Goal: Complete application form

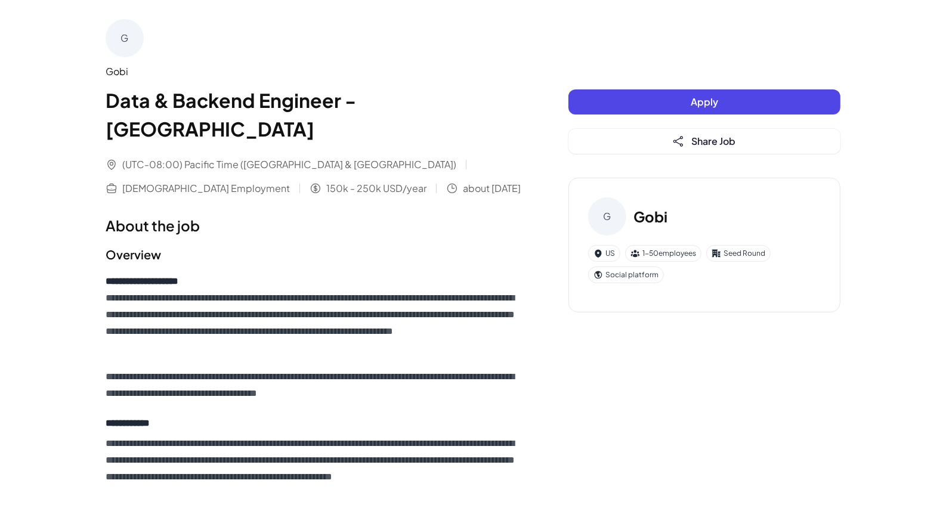
click at [636, 102] on button "Apply" at bounding box center [705, 102] width 272 height 25
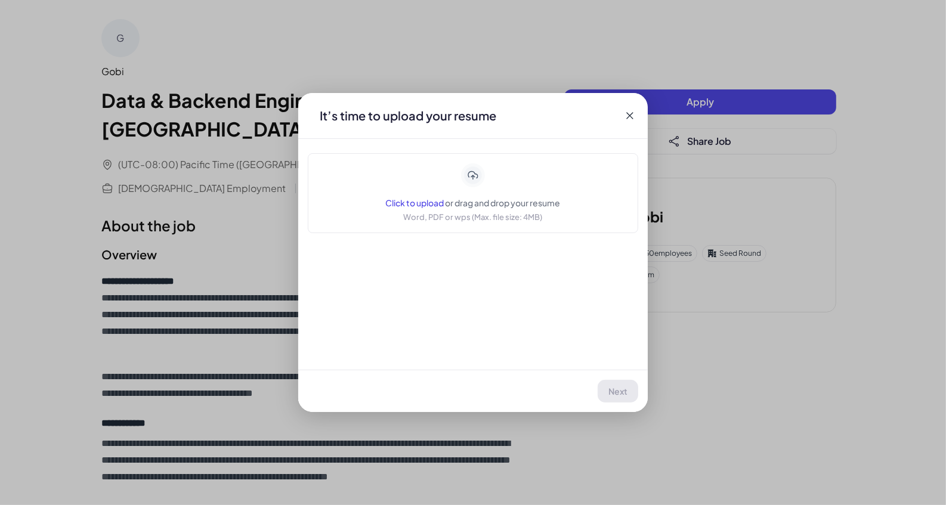
click at [433, 206] on span "Click to upload" at bounding box center [415, 203] width 58 height 11
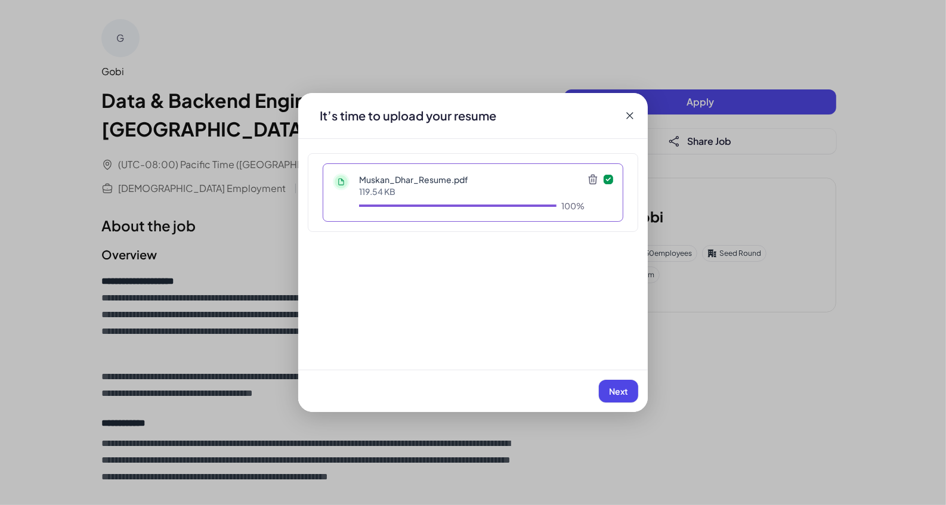
click at [619, 395] on span "Next" at bounding box center [618, 391] width 19 height 11
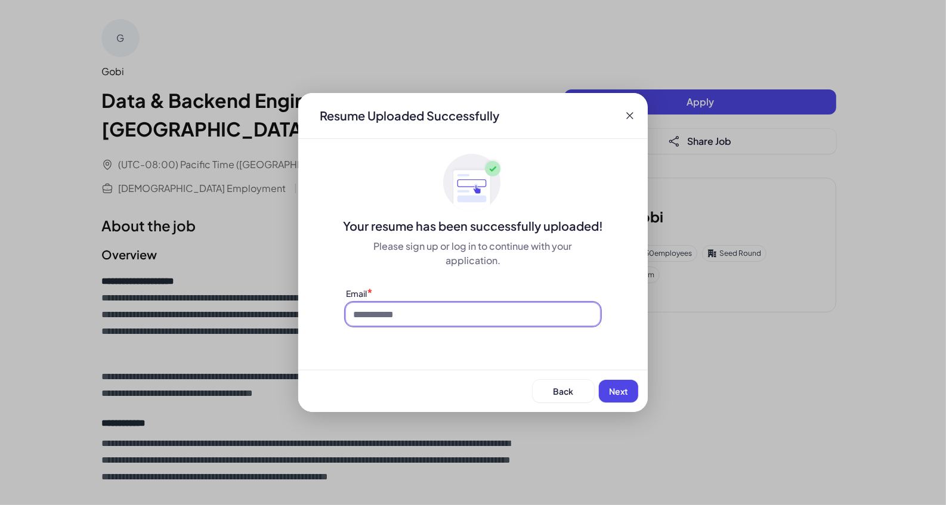
click at [447, 306] on input at bounding box center [473, 314] width 254 height 23
type input "**********"
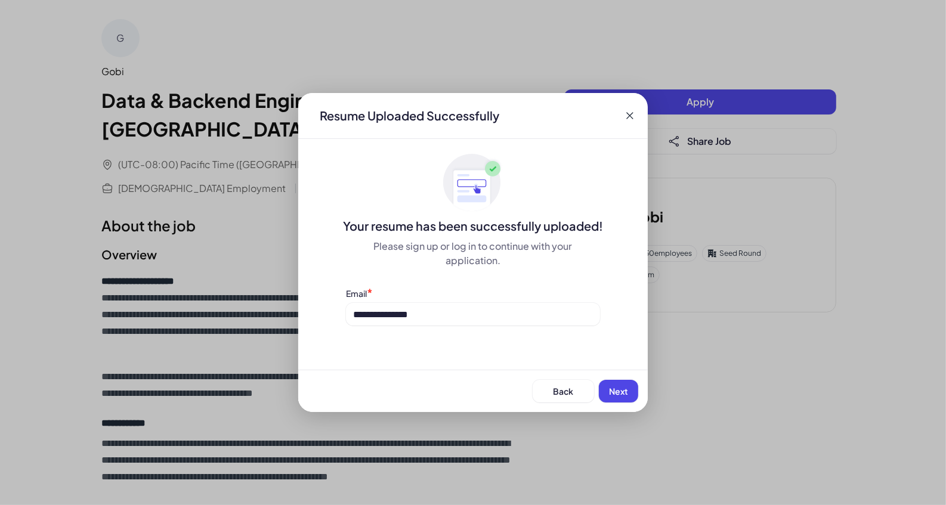
click at [617, 399] on button "Next" at bounding box center [618, 391] width 39 height 23
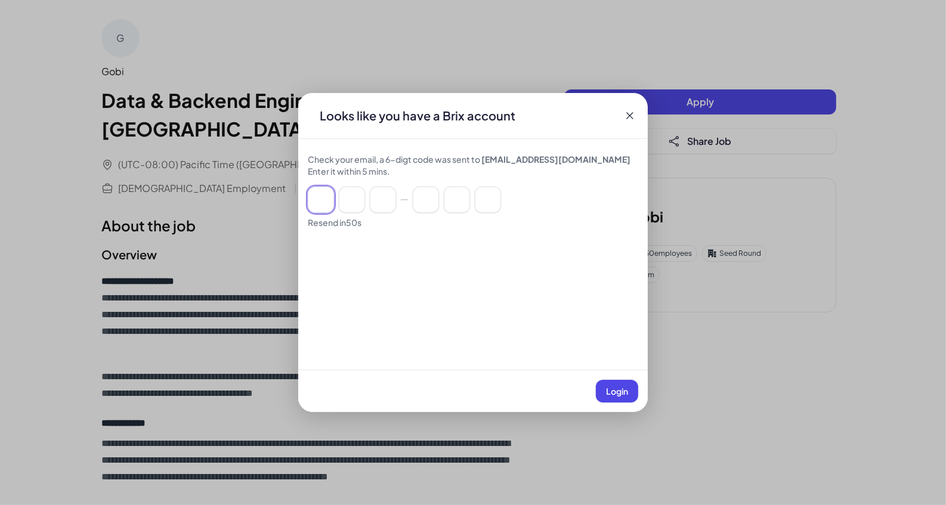
click at [315, 203] on input at bounding box center [321, 200] width 26 height 26
type input "*"
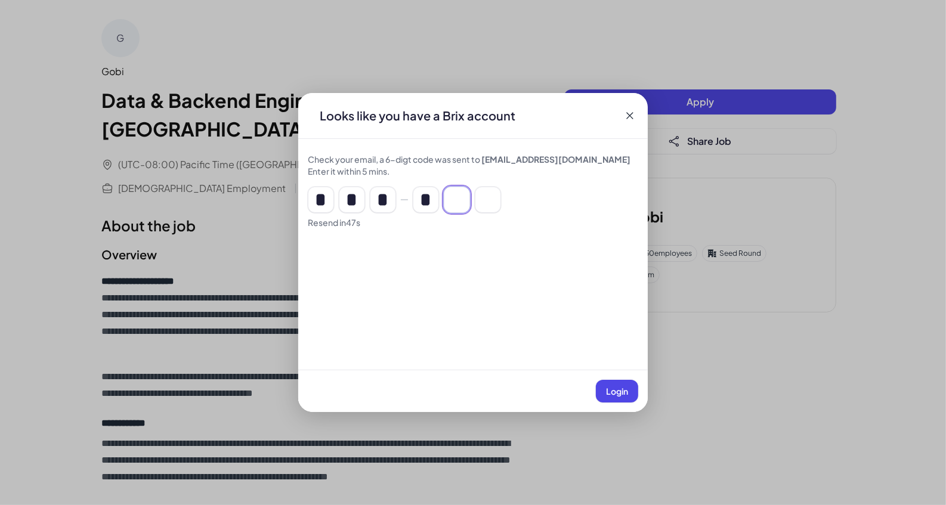
type input "*"
click at [624, 394] on span "Login" at bounding box center [617, 391] width 22 height 11
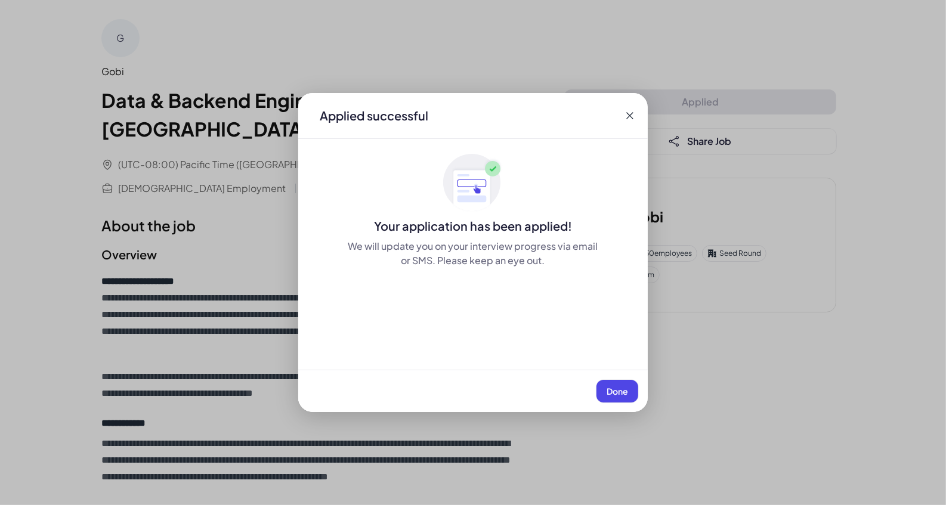
click at [624, 394] on span "Done" at bounding box center [617, 391] width 21 height 11
